Goal: Task Accomplishment & Management: Use online tool/utility

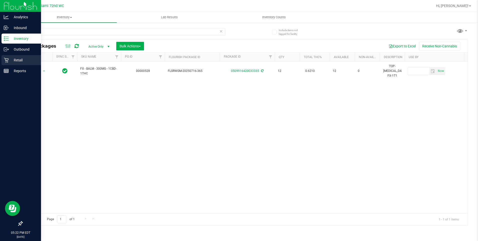
click at [14, 63] on p "Retail" at bounding box center [24, 60] width 30 height 6
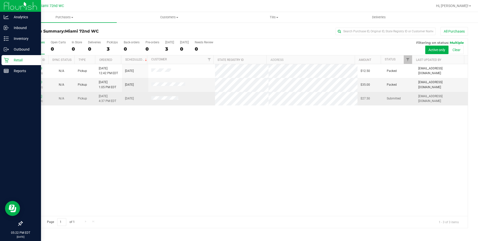
click at [38, 96] on link "11819570" at bounding box center [35, 96] width 14 height 4
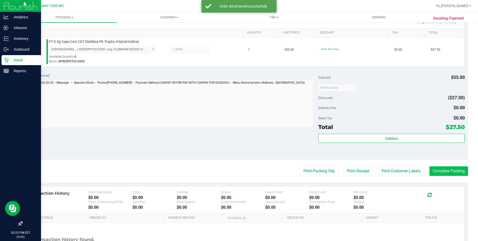
scroll to position [129, 0]
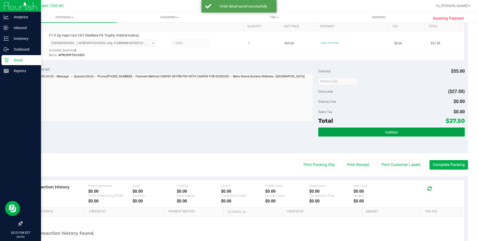
click at [400, 132] on button "Validate" at bounding box center [392, 131] width 147 height 9
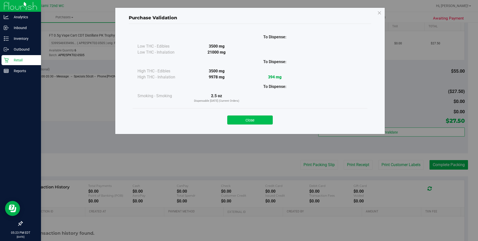
click at [256, 120] on button "Close" at bounding box center [250, 119] width 46 height 9
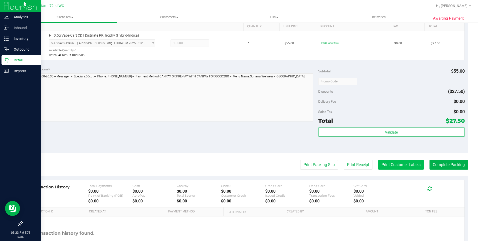
click at [402, 162] on button "Print Customer Labels" at bounding box center [402, 165] width 46 height 10
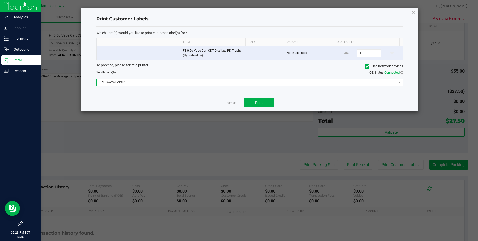
click at [198, 81] on span "ZEBRA-CALI-GOLD" at bounding box center [247, 82] width 300 height 7
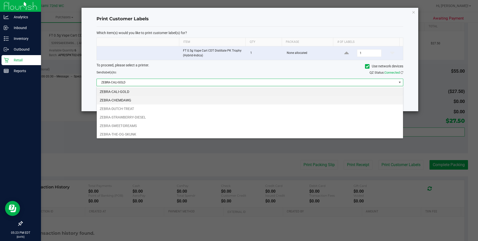
scroll to position [8, 307]
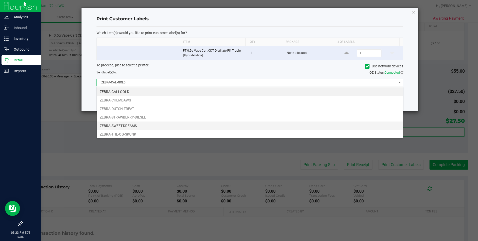
click at [140, 123] on li "ZEBRA-SWEET-DREAMS" at bounding box center [250, 125] width 307 height 9
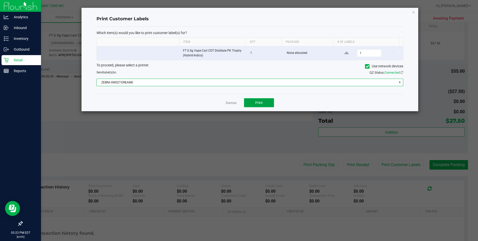
click at [265, 102] on button "Print" at bounding box center [259, 102] width 30 height 9
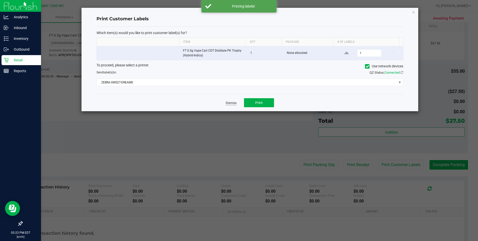
click at [231, 102] on link "Dismiss" at bounding box center [231, 103] width 11 height 4
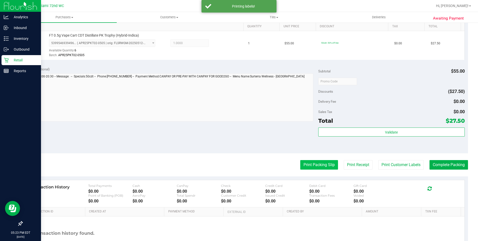
click at [311, 166] on button "Print Packing Slip" at bounding box center [320, 165] width 38 height 10
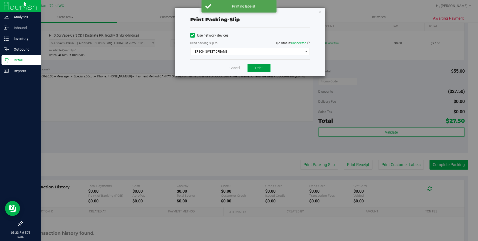
click at [259, 64] on button "Print" at bounding box center [259, 68] width 23 height 9
click at [231, 66] on link "Cancel" at bounding box center [235, 67] width 11 height 5
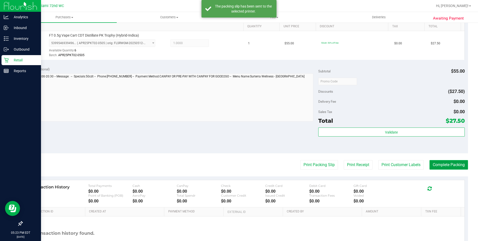
click at [447, 164] on button "Complete Packing" at bounding box center [449, 165] width 39 height 10
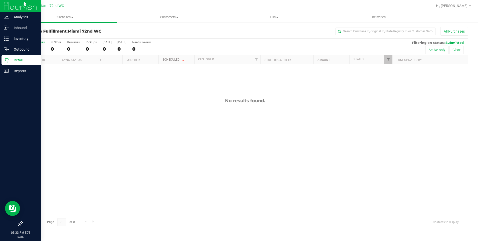
click at [1, 60] on link "Retail" at bounding box center [20, 60] width 41 height 11
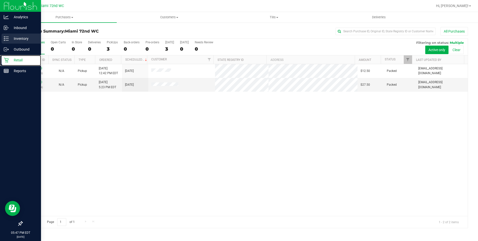
click at [7, 40] on line at bounding box center [7, 40] width 3 height 0
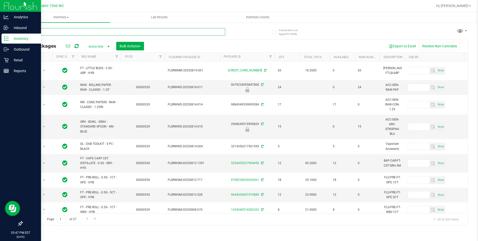
click at [102, 32] on input "text" at bounding box center [123, 32] width 203 height 8
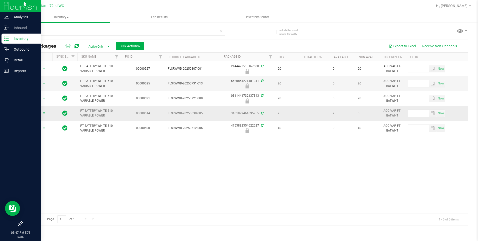
click at [42, 113] on span "select" at bounding box center [44, 113] width 4 height 4
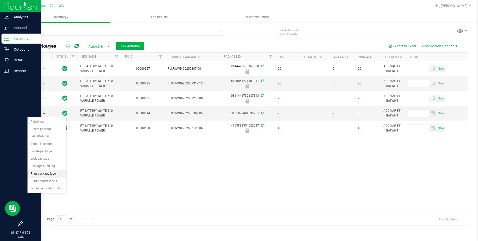
click at [46, 175] on li "Print package label" at bounding box center [47, 174] width 39 height 8
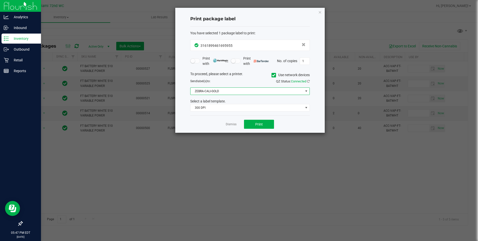
click at [245, 92] on span "ZEBRA-CALI-GOLD" at bounding box center [247, 91] width 113 height 7
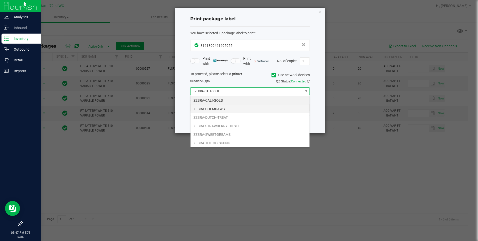
scroll to position [8, 120]
click at [218, 133] on li "ZEBRA-SWEET-DREAMS" at bounding box center [250, 134] width 119 height 9
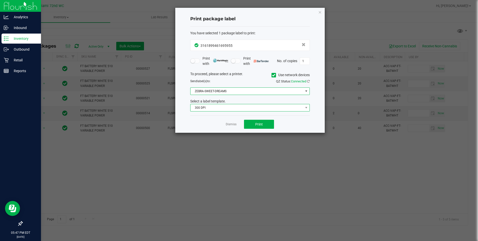
click at [231, 108] on span "300 DPI" at bounding box center [247, 107] width 113 height 7
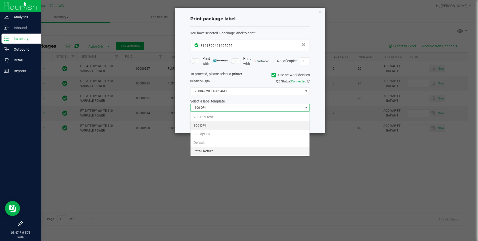
click at [206, 151] on li "Retail Return" at bounding box center [250, 151] width 119 height 9
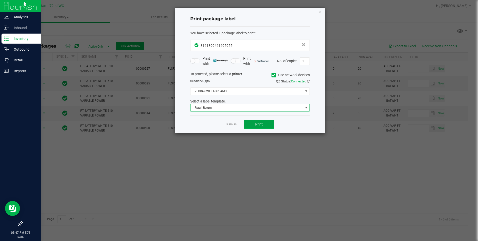
click at [253, 127] on button "Print" at bounding box center [259, 124] width 30 height 9
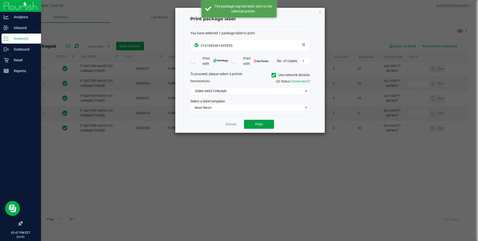
click at [270, 121] on button "Print" at bounding box center [259, 124] width 30 height 9
click at [236, 123] on link "Dismiss" at bounding box center [231, 124] width 11 height 4
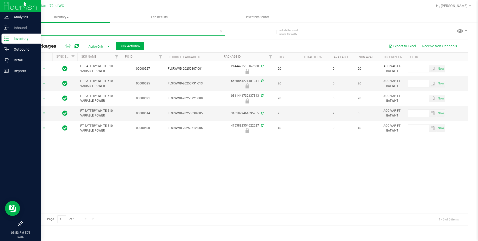
click at [144, 34] on input "variab" at bounding box center [123, 32] width 203 height 8
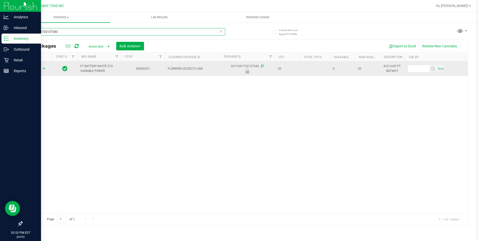
type input "0311441732137343"
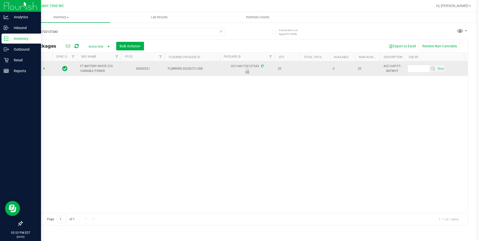
click at [38, 69] on span "Action" at bounding box center [34, 68] width 14 height 7
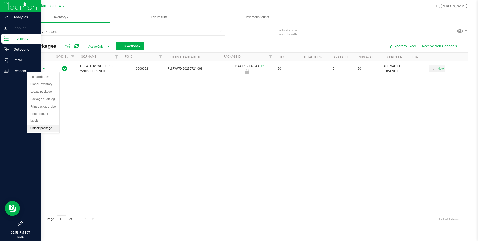
click at [50, 124] on li "Unlock package" at bounding box center [44, 128] width 32 height 8
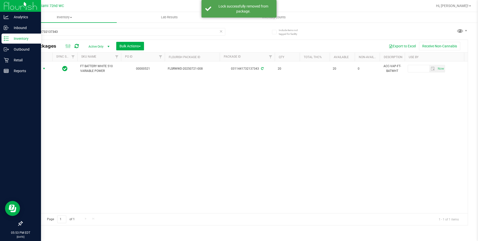
drag, startPoint x: 42, startPoint y: 71, endPoint x: 47, endPoint y: 77, distance: 8.4
click at [42, 71] on span "select" at bounding box center [44, 68] width 6 height 7
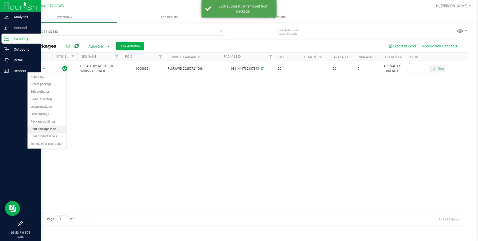
click at [56, 130] on li "Print package label" at bounding box center [47, 129] width 39 height 8
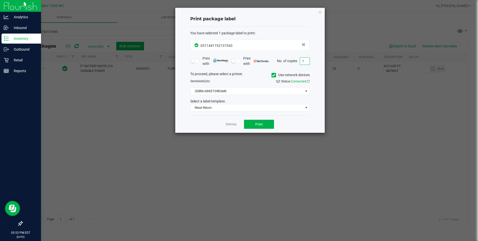
click at [302, 60] on input "1" at bounding box center [305, 61] width 10 height 7
type input "20"
click at [206, 128] on div "Dismiss Print" at bounding box center [250, 123] width 120 height 17
click at [259, 127] on button "Print" at bounding box center [259, 124] width 30 height 9
click at [231, 124] on link "Dismiss" at bounding box center [231, 124] width 11 height 4
